Goal: Task Accomplishment & Management: Use online tool/utility

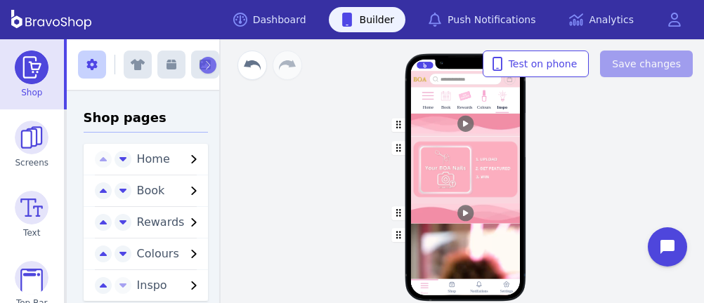
click at [501, 103] on div at bounding box center [502, 104] width 2 height 2
click at [458, 101] on img at bounding box center [464, 96] width 13 height 13
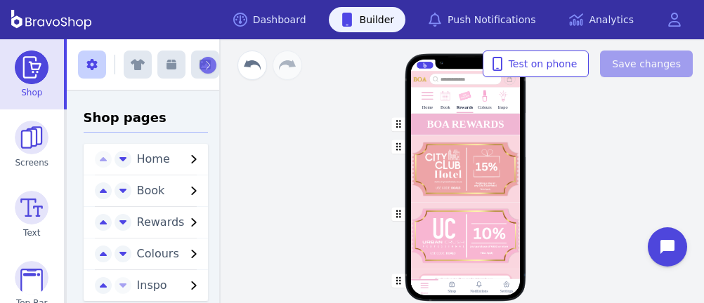
click at [428, 165] on div "button" at bounding box center [465, 169] width 110 height 67
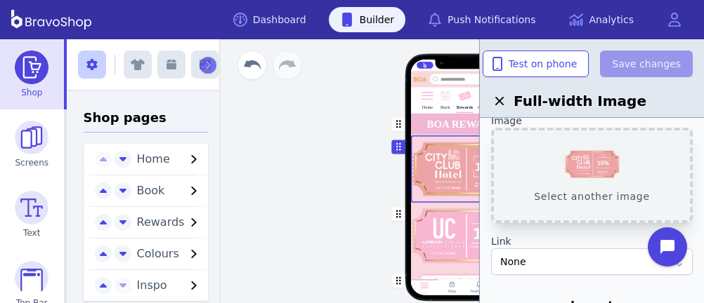
scroll to position [42, 0]
click at [589, 158] on button "Select another image" at bounding box center [592, 177] width 202 height 96
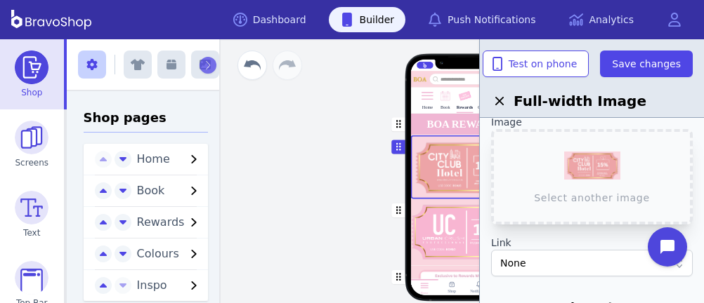
click at [444, 244] on div "button" at bounding box center [465, 232] width 110 height 67
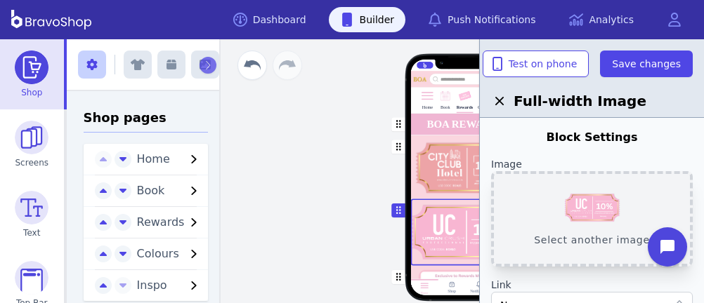
click at [586, 206] on button "Select another image" at bounding box center [592, 219] width 202 height 96
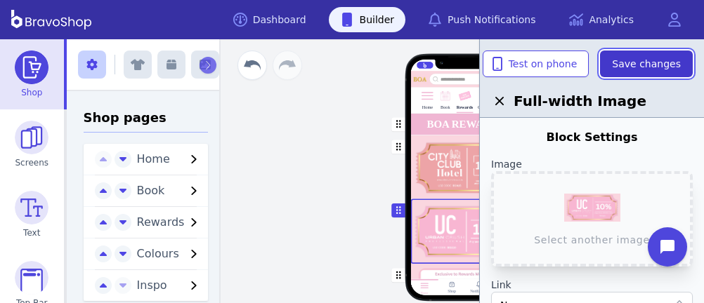
click at [661, 66] on span "Save changes" at bounding box center [646, 64] width 69 height 14
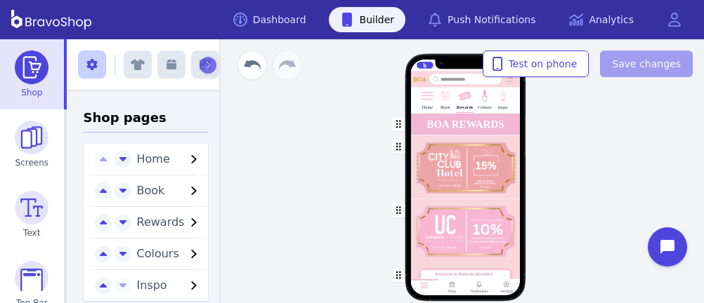
click at [501, 202] on div "button" at bounding box center [465, 231] width 110 height 65
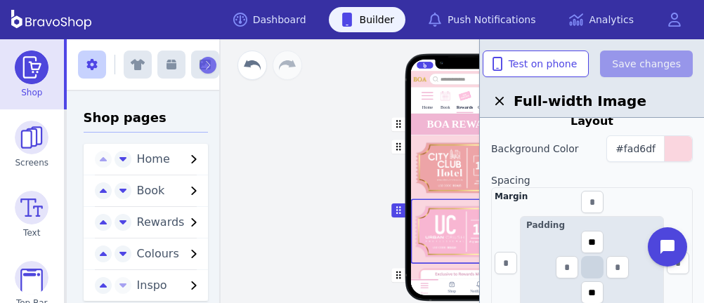
scroll to position [232, 0]
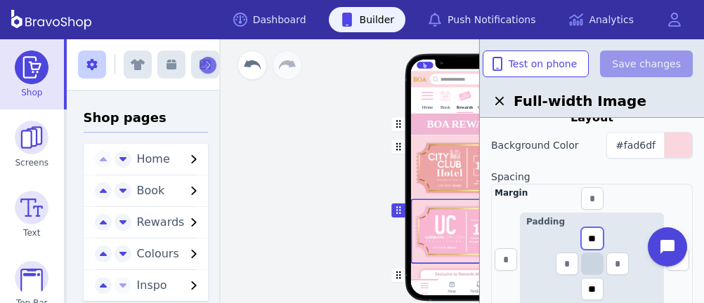
click at [599, 238] on input "**" at bounding box center [592, 239] width 22 height 22
type input "*"
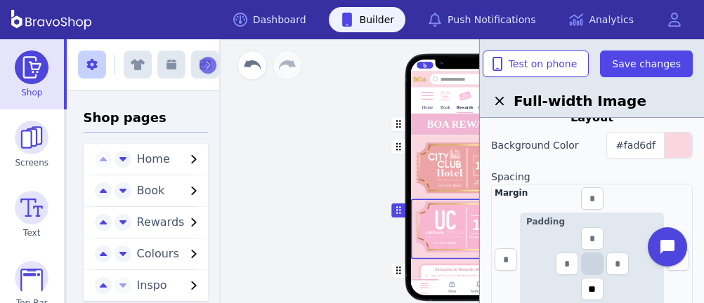
click at [453, 170] on div "button" at bounding box center [465, 167] width 110 height 63
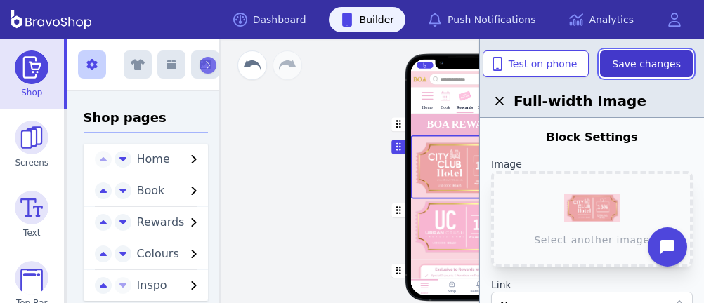
click at [646, 54] on button "Save changes" at bounding box center [646, 64] width 93 height 27
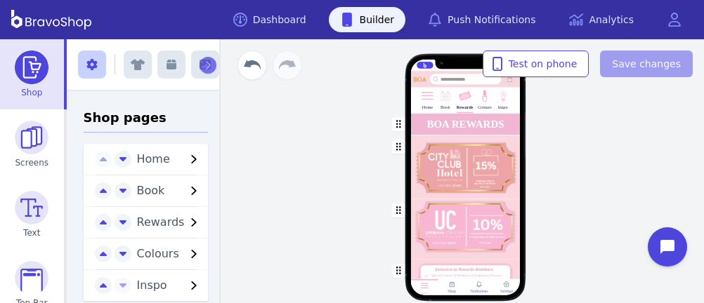
click at [559, 211] on div "Home Book Rewards Colours Inspo BOA REWARDS Drag a block here to get started Ho…" at bounding box center [465, 183] width 263 height 169
click at [323, 185] on div "Home Book Rewards Colours Inspo BOA REWARDS Drag a block here to get started Ho…" at bounding box center [465, 171] width 478 height 264
click at [296, 25] on link "Dashboard" at bounding box center [270, 19] width 96 height 25
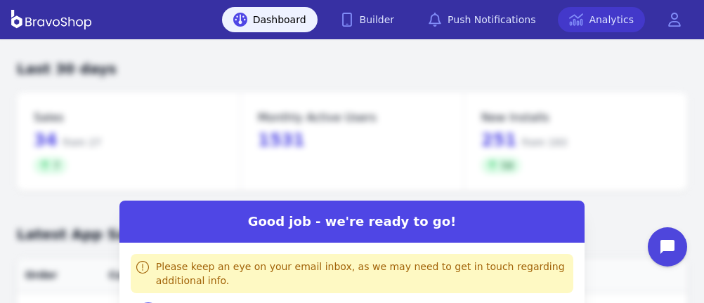
click at [594, 15] on link "Analytics" at bounding box center [601, 19] width 87 height 25
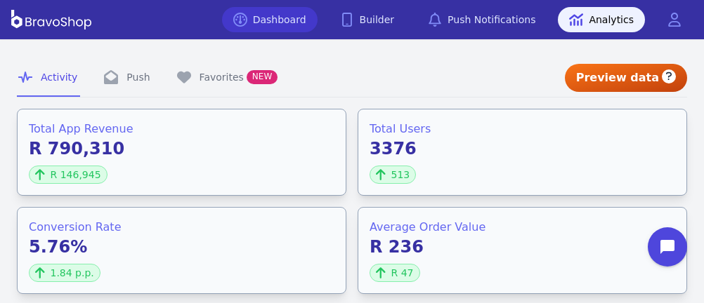
click at [302, 14] on link "Dashboard" at bounding box center [270, 19] width 96 height 25
